Goal: Find specific page/section: Find specific page/section

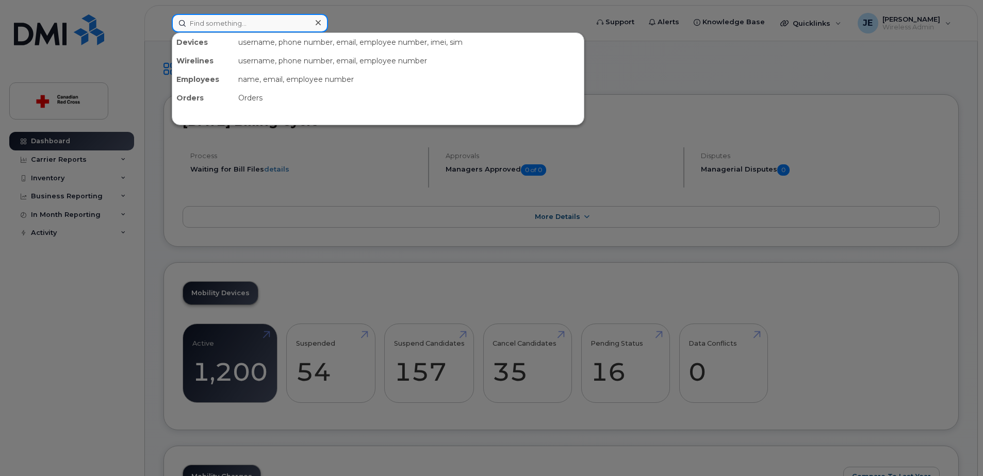
click at [207, 19] on input at bounding box center [250, 23] width 156 height 19
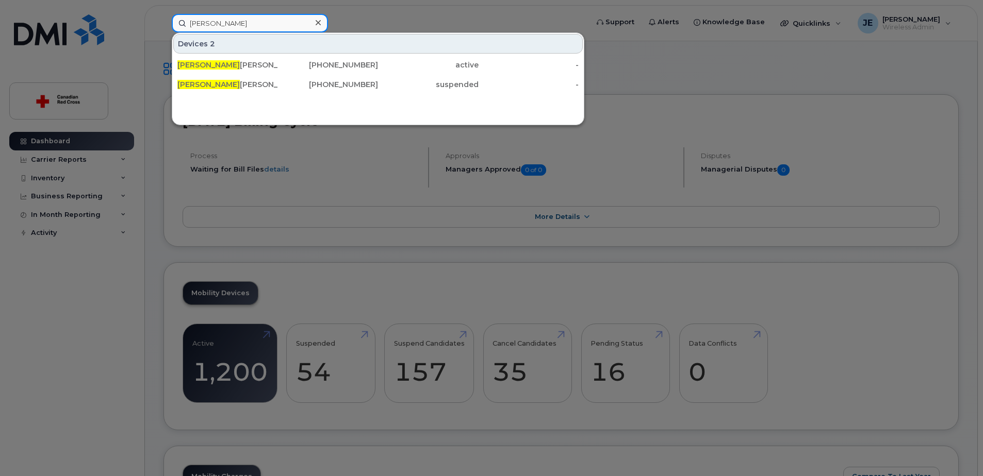
type input "cameron"
click at [388, 96] on div "Devices 2 Cameron Jackson 780-820-0862 active - Cameron Weir 236-330-5253 suspe…" at bounding box center [378, 78] width 412 height 93
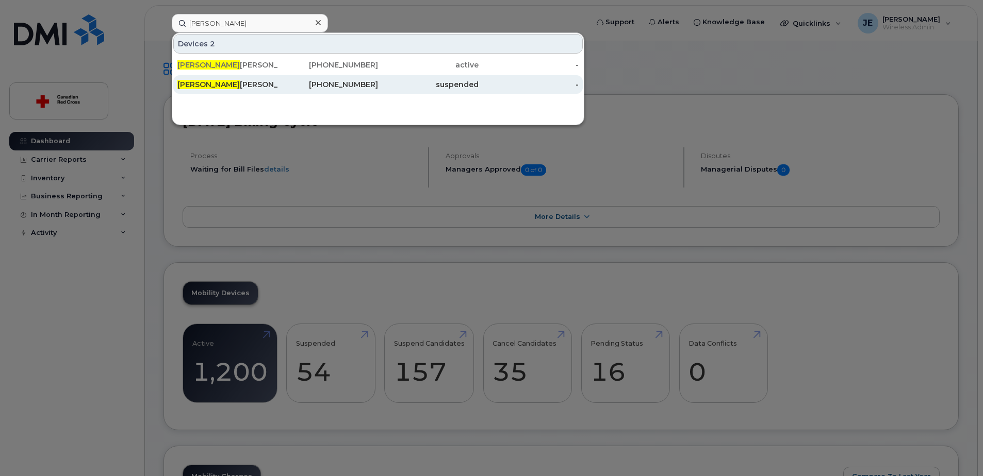
click at [243, 88] on div "Cameron Weir" at bounding box center [227, 84] width 101 height 10
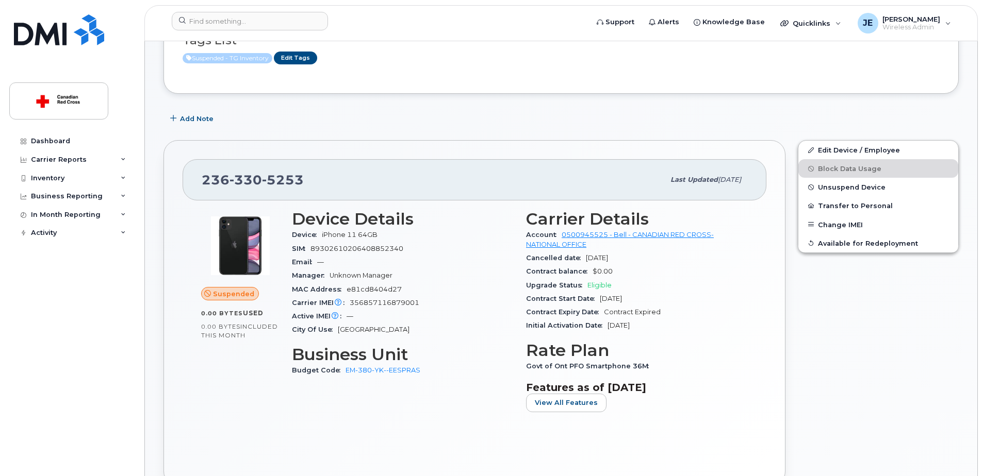
scroll to position [103, 0]
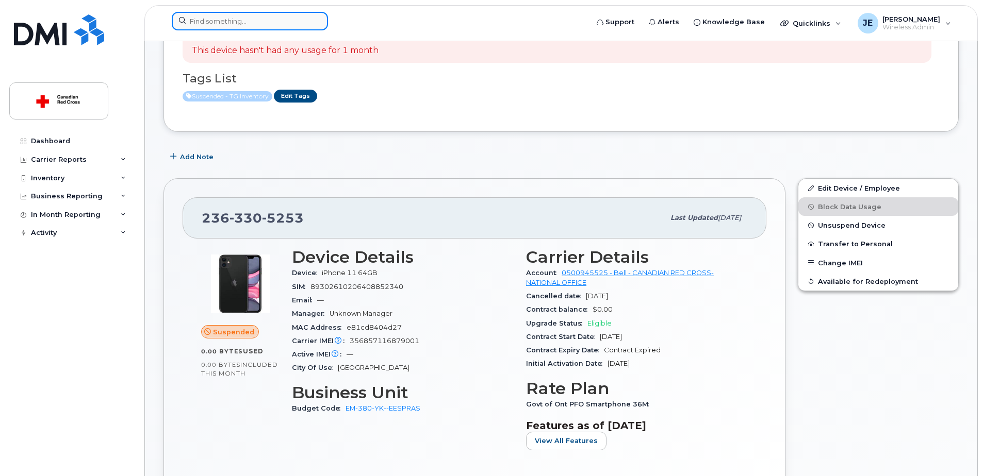
click at [244, 23] on input at bounding box center [250, 21] width 156 height 19
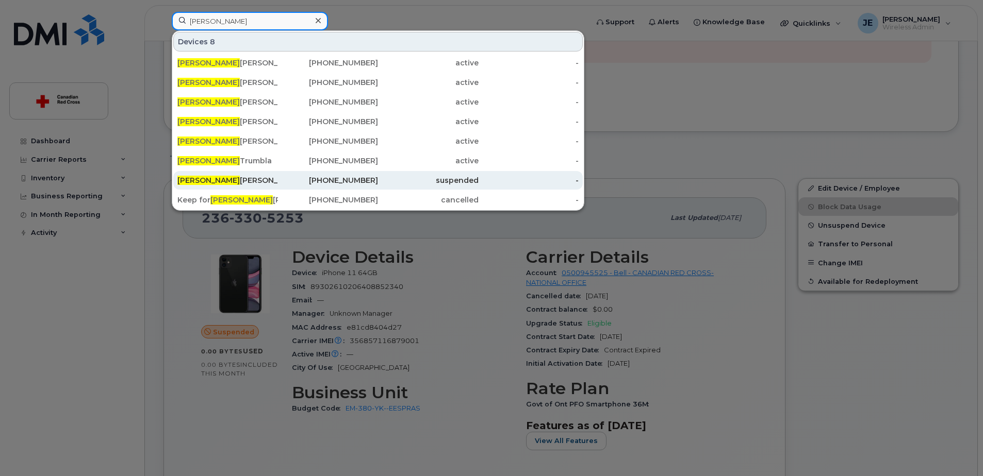
type input "jennifer"
click at [267, 179] on div "Jennifer Kleinsteuber" at bounding box center [227, 180] width 101 height 10
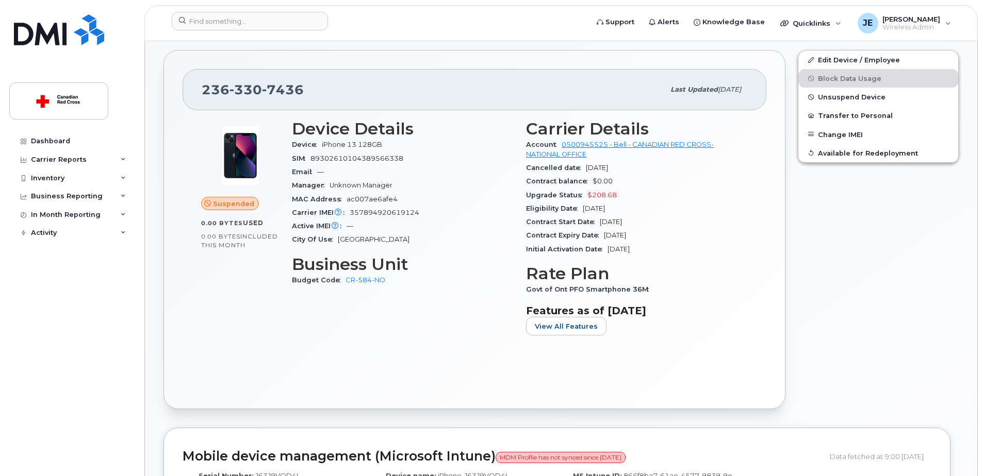
scroll to position [258, 0]
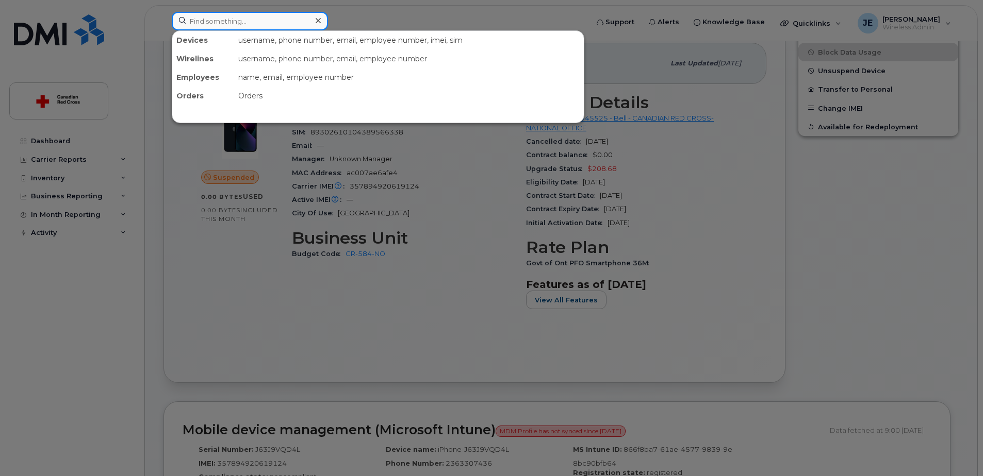
paste input "[PERSON_NAME]"
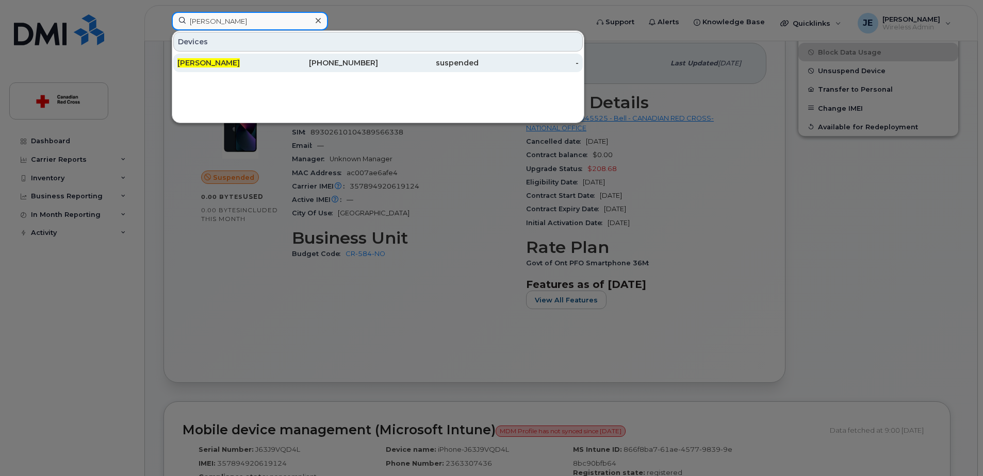
type input "[PERSON_NAME]"
click at [211, 67] on span "[PERSON_NAME]" at bounding box center [208, 62] width 62 height 9
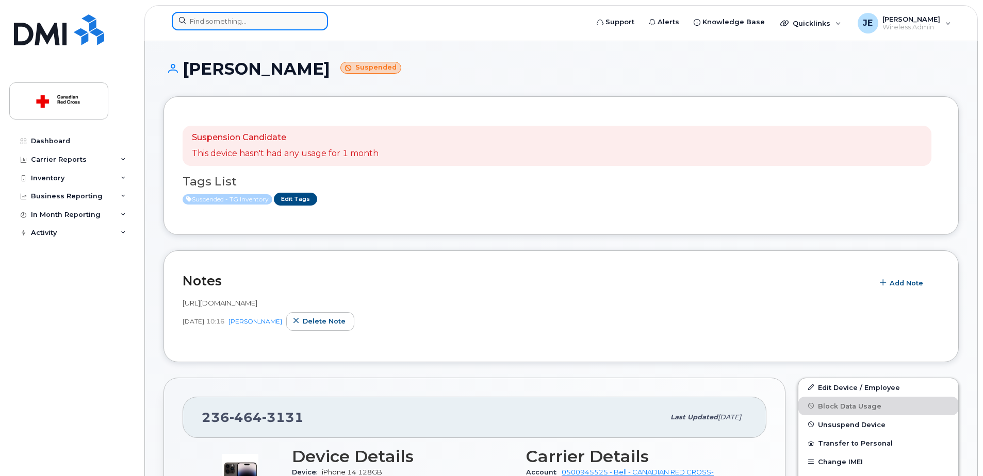
click at [253, 24] on input at bounding box center [250, 21] width 156 height 19
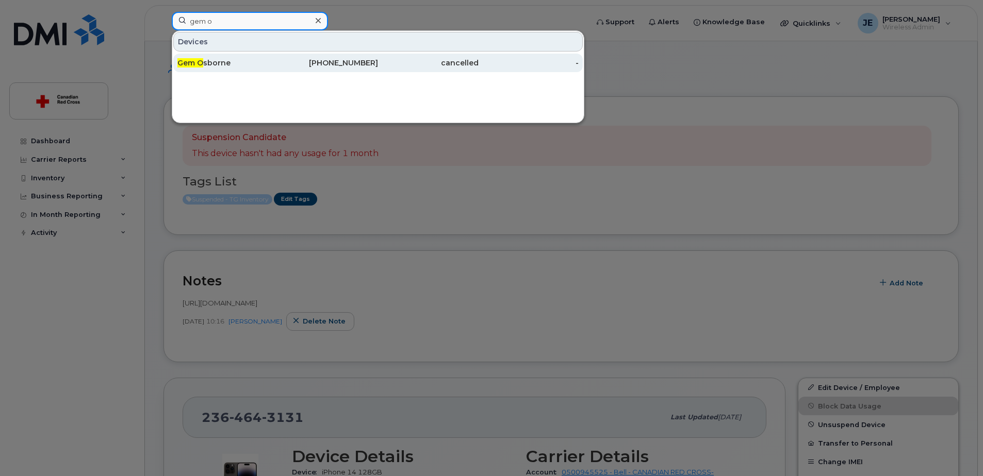
type input "gem o"
click at [266, 65] on div "Gem O sborne" at bounding box center [227, 63] width 101 height 10
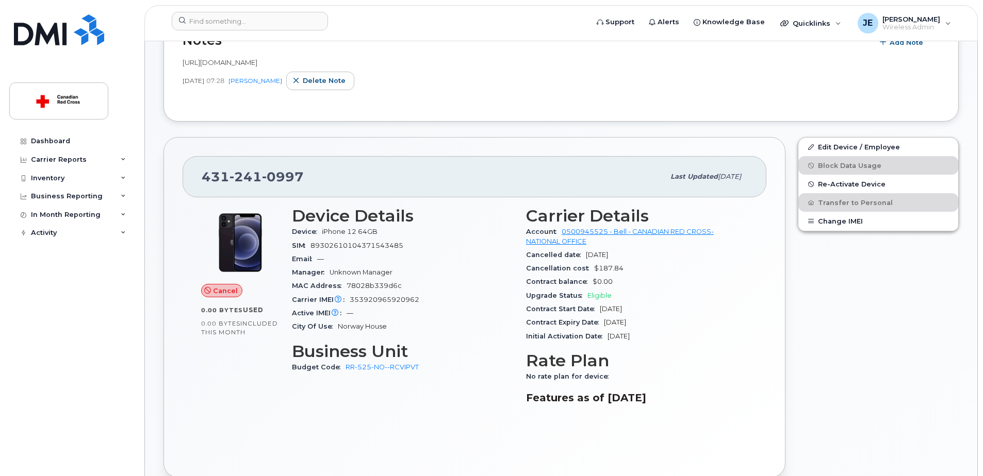
scroll to position [206, 0]
